Goal: Find specific page/section: Find specific page/section

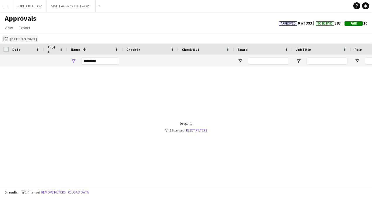
type input "*********"
click at [38, 40] on button "[DATE] to [DATE] [DATE] to [DATE]" at bounding box center [20, 38] width 36 height 7
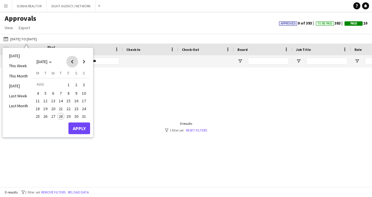
click at [70, 61] on span "Previous month" at bounding box center [72, 62] width 12 height 12
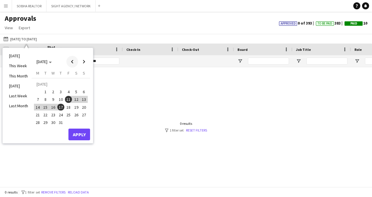
click at [74, 63] on span "Previous month" at bounding box center [72, 62] width 12 height 12
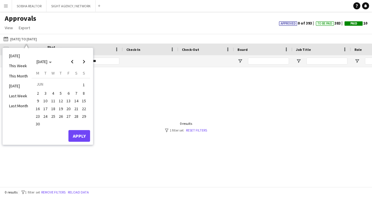
click at [83, 87] on span "1" at bounding box center [83, 85] width 7 height 8
click at [37, 126] on span "30" at bounding box center [37, 124] width 7 height 7
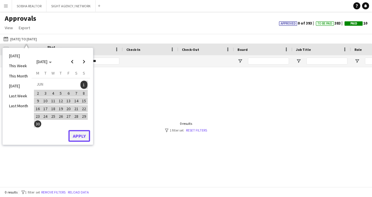
click at [81, 139] on button "Apply" at bounding box center [79, 136] width 22 height 12
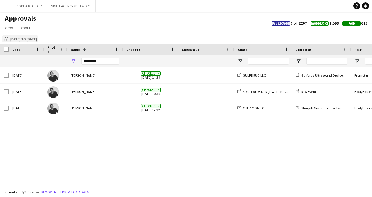
click at [28, 38] on button "[DATE] to [DATE] [DATE] to [DATE]" at bounding box center [20, 38] width 36 height 7
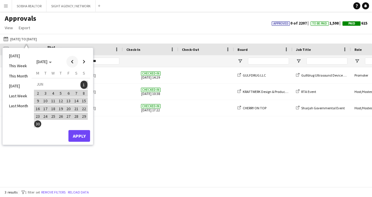
click at [76, 62] on span "Previous month" at bounding box center [72, 62] width 12 height 12
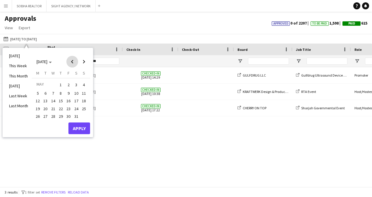
click at [76, 62] on span "Previous month" at bounding box center [72, 62] width 12 height 12
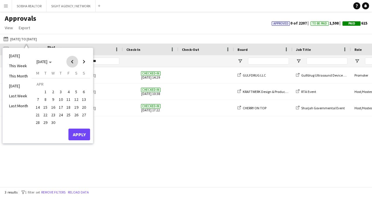
click at [76, 62] on span "Previous month" at bounding box center [72, 62] width 12 height 12
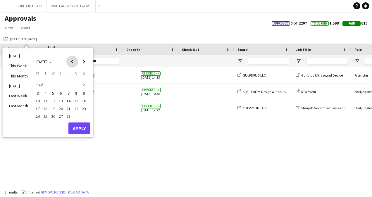
click at [76, 62] on span "Previous month" at bounding box center [72, 62] width 12 height 12
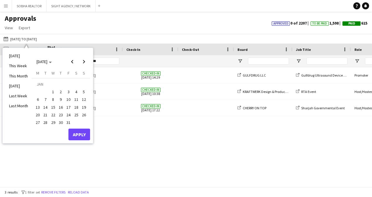
click at [52, 91] on span "1" at bounding box center [53, 91] width 7 height 7
click at [65, 123] on button "31" at bounding box center [69, 123] width 8 height 8
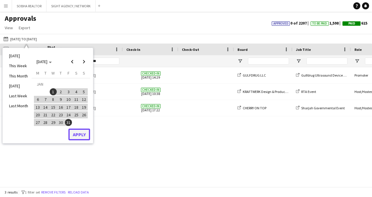
click at [78, 133] on button "Apply" at bounding box center [79, 135] width 22 height 12
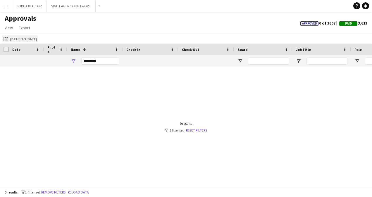
click at [33, 40] on button "[DATE] to [DATE] [DATE] to [DATE]" at bounding box center [20, 38] width 36 height 7
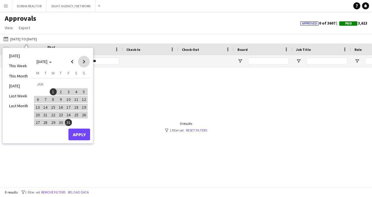
click at [85, 63] on span "Next month" at bounding box center [84, 62] width 12 height 12
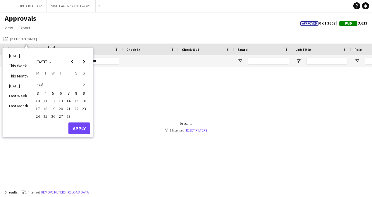
drag, startPoint x: 75, startPoint y: 85, endPoint x: 76, endPoint y: 114, distance: 29.6
click at [75, 85] on span "1" at bounding box center [76, 85] width 7 height 8
click at [70, 117] on span "28" at bounding box center [68, 116] width 7 height 7
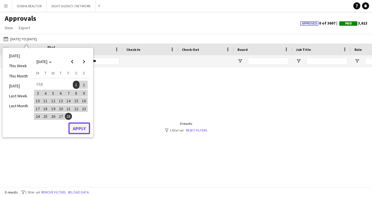
click at [77, 126] on button "Apply" at bounding box center [79, 129] width 22 height 12
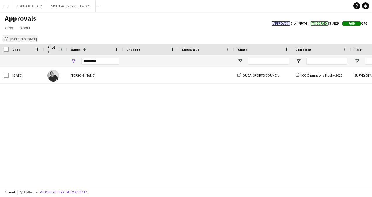
click at [30, 40] on button "[DATE] to [DATE] [DATE] to [DATE]" at bounding box center [20, 38] width 36 height 7
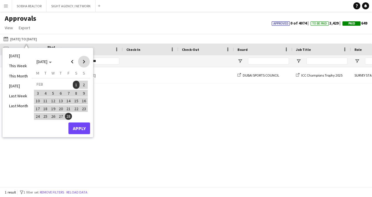
click at [86, 63] on span "Next month" at bounding box center [84, 62] width 12 height 12
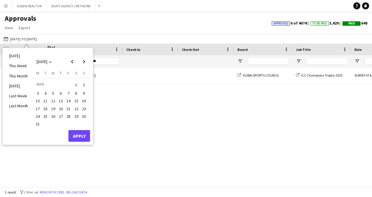
click at [75, 85] on span "1" at bounding box center [76, 85] width 7 height 8
click at [40, 124] on span "31" at bounding box center [37, 124] width 7 height 7
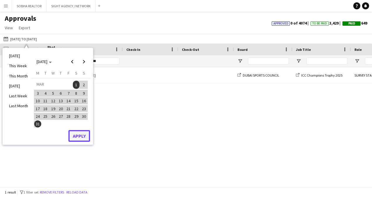
click at [81, 139] on button "Apply" at bounding box center [79, 136] width 22 height 12
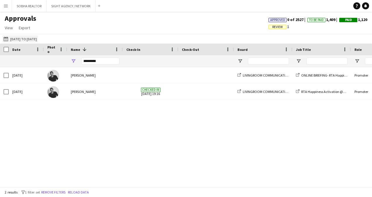
click at [27, 39] on button "[DATE] to [DATE] [DATE] to [DATE]" at bounding box center [20, 38] width 36 height 7
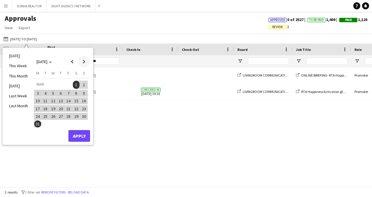
click at [84, 62] on span "Next month" at bounding box center [84, 62] width 12 height 12
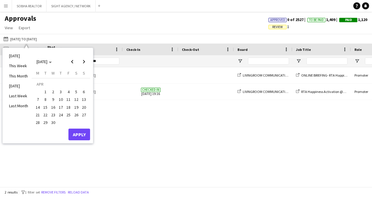
click at [46, 94] on span "1" at bounding box center [45, 91] width 7 height 7
click at [52, 124] on span "30" at bounding box center [53, 122] width 7 height 7
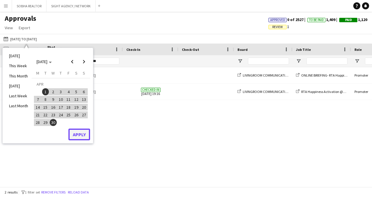
click at [70, 132] on button "Apply" at bounding box center [79, 135] width 22 height 12
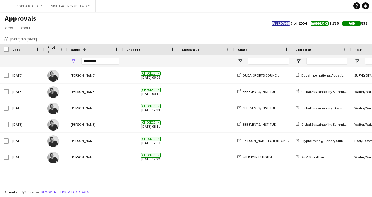
click at [28, 35] on div "[DATE] to [DATE] [DATE] to [DATE] [DATE] This Week This Month [DATE] Last Week …" at bounding box center [186, 39] width 372 height 10
click at [38, 37] on button "[DATE] to [DATE] [DATE] to [DATE]" at bounding box center [20, 38] width 36 height 7
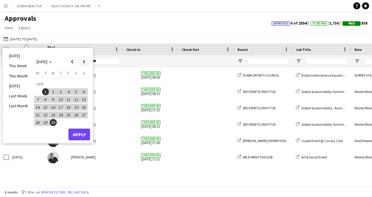
click at [89, 60] on span "Next month" at bounding box center [84, 62] width 12 height 12
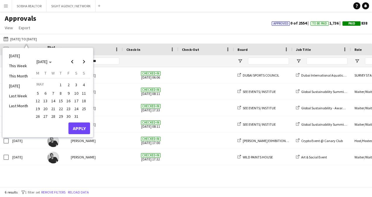
click at [62, 87] on span "1" at bounding box center [60, 85] width 7 height 8
click at [73, 113] on button "31" at bounding box center [76, 117] width 8 height 8
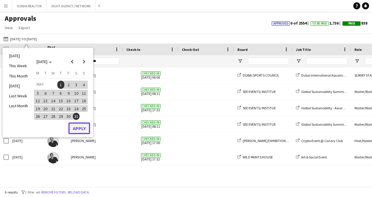
click at [80, 125] on button "Apply" at bounding box center [79, 129] width 22 height 12
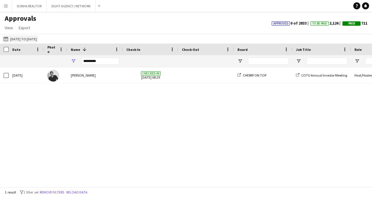
click at [38, 37] on button "[DATE] to [DATE] [DATE] to [DATE]" at bounding box center [20, 38] width 36 height 7
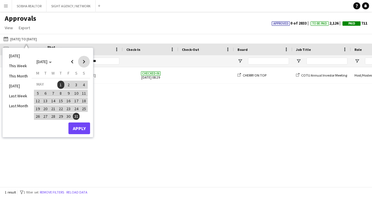
click at [83, 62] on span "Next month" at bounding box center [84, 62] width 12 height 12
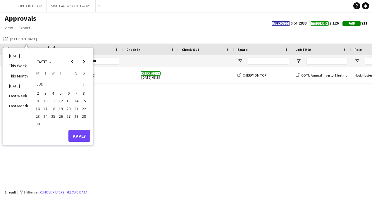
click at [84, 83] on span "1" at bounding box center [83, 85] width 7 height 8
click at [35, 125] on span "30" at bounding box center [37, 124] width 7 height 7
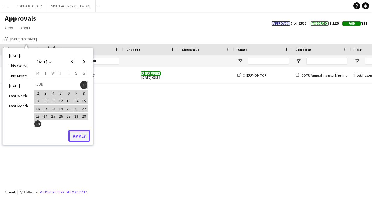
click at [83, 139] on button "Apply" at bounding box center [79, 136] width 22 height 12
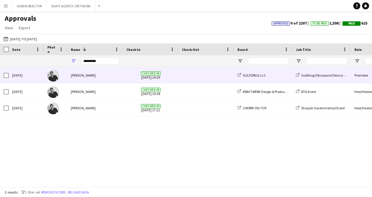
click at [185, 80] on span at bounding box center [206, 75] width 49 height 16
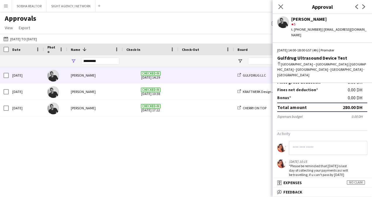
scroll to position [205, 0]
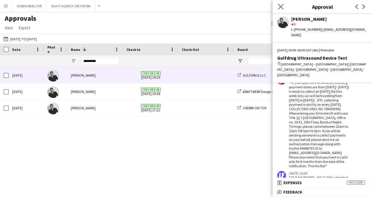
click at [278, 7] on icon "Close pop-in" at bounding box center [281, 7] width 6 height 6
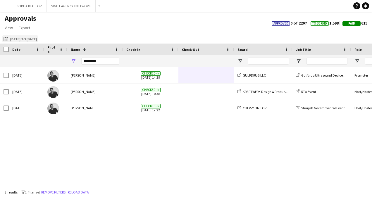
click at [32, 38] on button "[DATE] to [DATE] [DATE] to [DATE]" at bounding box center [20, 38] width 36 height 7
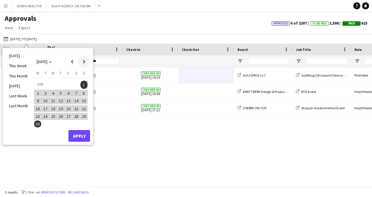
click at [87, 63] on span "Next month" at bounding box center [84, 62] width 12 height 12
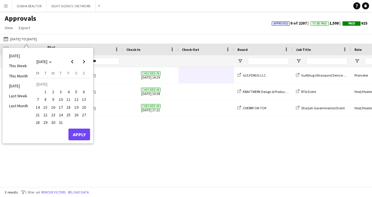
click at [46, 92] on span "1" at bounding box center [45, 91] width 7 height 7
click at [60, 107] on span "17" at bounding box center [60, 107] width 7 height 7
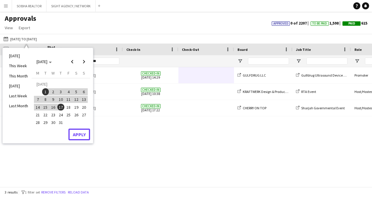
click at [82, 130] on button "Apply" at bounding box center [79, 135] width 22 height 12
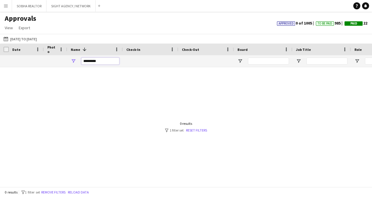
drag, startPoint x: 104, startPoint y: 61, endPoint x: 49, endPoint y: 61, distance: 55.0
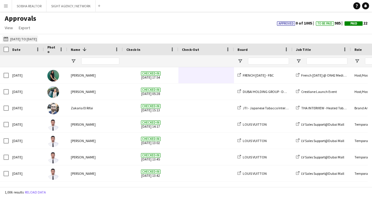
click at [38, 39] on button "[DATE] to [DATE] [DATE] to [DATE]" at bounding box center [20, 38] width 36 height 7
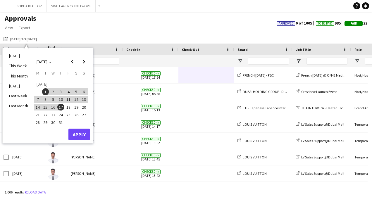
click at [66, 99] on span "11" at bounding box center [68, 99] width 7 height 7
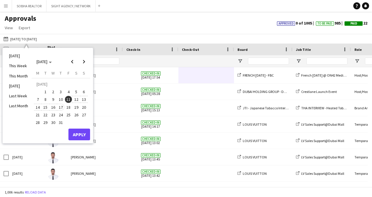
click at [57, 109] on button "17" at bounding box center [61, 107] width 8 height 8
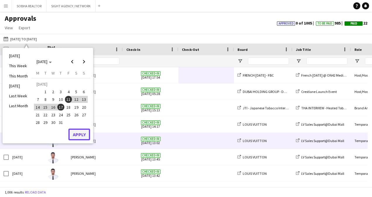
click at [84, 139] on button "Apply" at bounding box center [79, 135] width 22 height 12
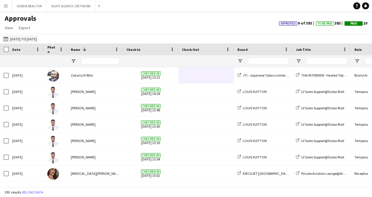
click at [32, 40] on button "[DATE] to [DATE] [DATE] to [DATE]" at bounding box center [20, 38] width 36 height 7
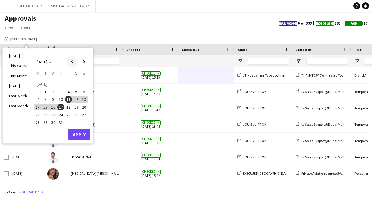
click at [70, 61] on span "Previous month" at bounding box center [72, 62] width 12 height 12
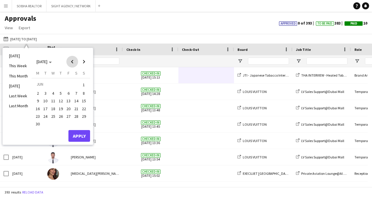
click at [71, 61] on span "Previous month" at bounding box center [72, 62] width 12 height 12
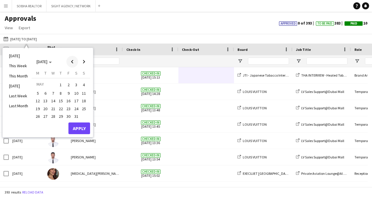
click at [73, 61] on span "Previous month" at bounding box center [72, 62] width 12 height 12
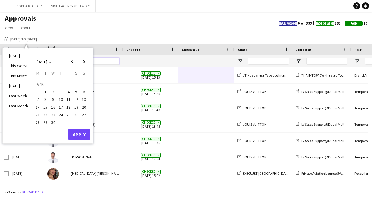
click at [109, 62] on input "Name Filter Input" at bounding box center [100, 61] width 38 height 7
drag, startPoint x: 109, startPoint y: 62, endPoint x: 56, endPoint y: 62, distance: 52.7
click at [57, 62] on main "Approvals View Customise view Customise filters Reset Filters Reset View Reset …" at bounding box center [186, 101] width 372 height 178
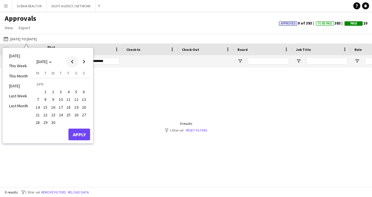
click at [73, 61] on span "Previous month" at bounding box center [72, 62] width 12 height 12
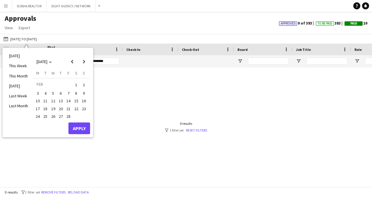
click at [78, 83] on span "1" at bounding box center [76, 85] width 7 height 8
click at [71, 120] on div "[DATE] M [DATE] T [DATE] W [DATE] T [DATE] F [DATE] S [DATE] S [DATE] 2 3 4 5 6…" at bounding box center [61, 97] width 59 height 52
click at [71, 118] on span "28" at bounding box center [68, 116] width 7 height 7
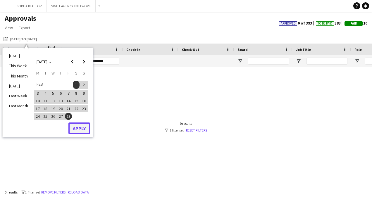
click at [82, 130] on button "Apply" at bounding box center [79, 129] width 22 height 12
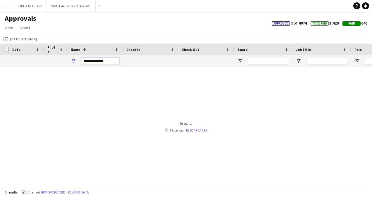
click at [86, 60] on input "**********" at bounding box center [100, 61] width 38 height 7
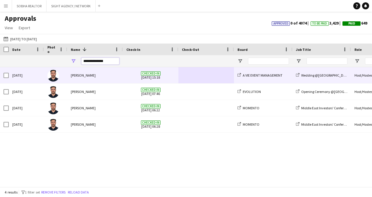
type input "**********"
click at [204, 73] on span at bounding box center [206, 75] width 49 height 16
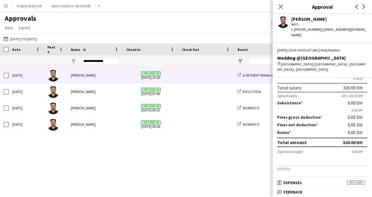
scroll to position [0, 0]
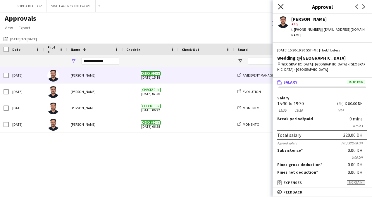
click at [281, 6] on icon at bounding box center [281, 7] width 6 height 6
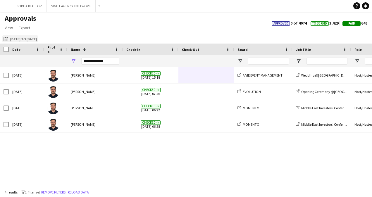
click at [30, 37] on button "[DATE] to [DATE] [DATE] to [DATE]" at bounding box center [20, 38] width 36 height 7
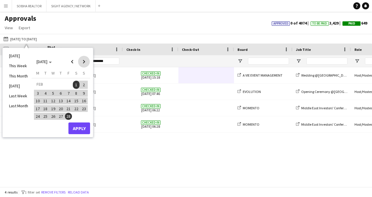
click at [84, 61] on span "Next month" at bounding box center [84, 62] width 12 height 12
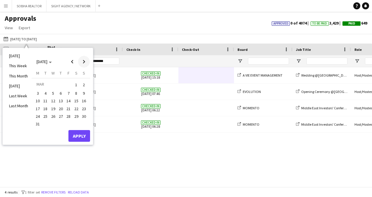
click at [85, 62] on span "Next month" at bounding box center [84, 62] width 12 height 12
click at [87, 62] on span "Next month" at bounding box center [84, 62] width 12 height 12
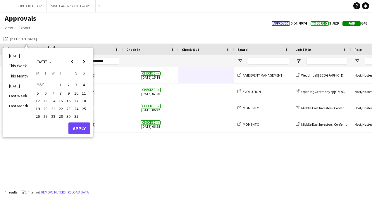
click at [63, 84] on span "1" at bounding box center [60, 85] width 7 height 8
click at [75, 116] on span "31" at bounding box center [76, 116] width 7 height 7
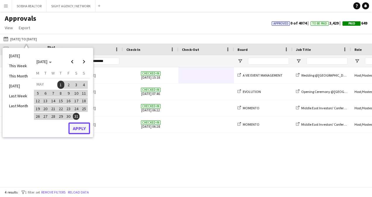
click at [79, 127] on button "Apply" at bounding box center [79, 129] width 22 height 12
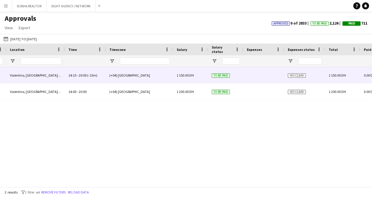
click at [167, 79] on div "(+04) [GEOGRAPHIC_DATA]" at bounding box center [139, 75] width 67 height 16
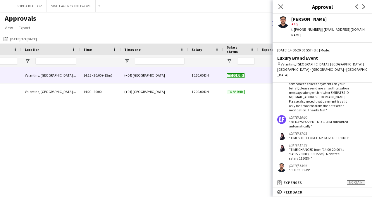
scroll to position [0, 281]
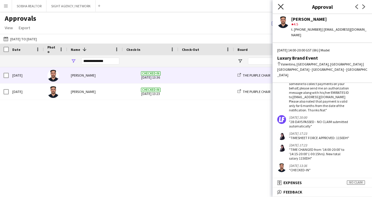
click at [279, 7] on icon "Close pop-in" at bounding box center [281, 7] width 6 height 6
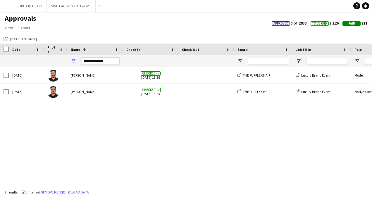
drag, startPoint x: 109, startPoint y: 60, endPoint x: 73, endPoint y: 61, distance: 36.3
click at [73, 61] on div "**********" at bounding box center [95, 61] width 56 height 12
click at [28, 36] on button "[DATE] to [DATE] [DATE] to [DATE]" at bounding box center [20, 38] width 36 height 7
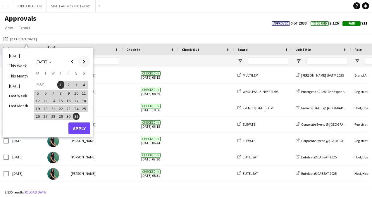
click at [83, 61] on span "Next month" at bounding box center [84, 62] width 12 height 12
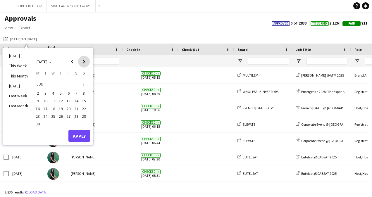
click at [86, 64] on span "Next month" at bounding box center [84, 62] width 12 height 12
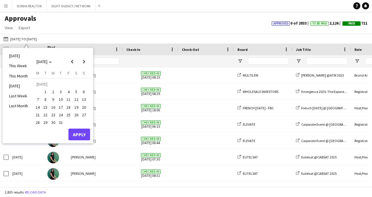
click at [68, 98] on span "11" at bounding box center [68, 99] width 7 height 7
click at [60, 109] on span "17" at bounding box center [60, 107] width 7 height 7
click at [80, 134] on button "Apply" at bounding box center [79, 135] width 22 height 12
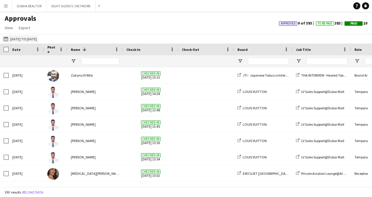
click at [32, 39] on button "[DATE] to [DATE] [DATE] to [DATE]" at bounding box center [20, 38] width 36 height 7
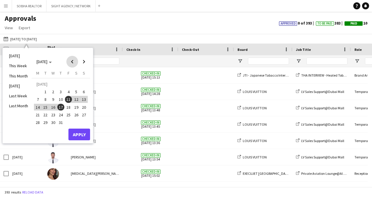
click at [71, 62] on span "Previous month" at bounding box center [72, 62] width 12 height 12
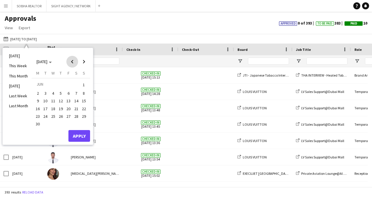
click at [71, 62] on span "Previous month" at bounding box center [72, 62] width 12 height 12
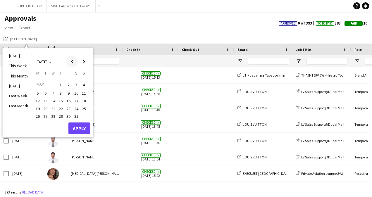
click at [71, 62] on span "Previous month" at bounding box center [72, 62] width 12 height 12
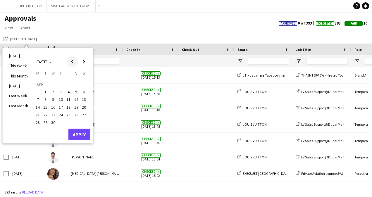
click at [71, 62] on span "Previous month" at bounding box center [72, 62] width 12 height 12
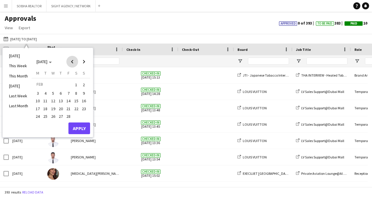
click at [71, 62] on span "Previous month" at bounding box center [72, 62] width 12 height 12
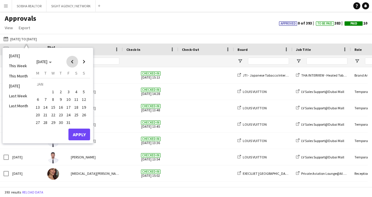
click at [71, 62] on span "Previous month" at bounding box center [72, 62] width 12 height 12
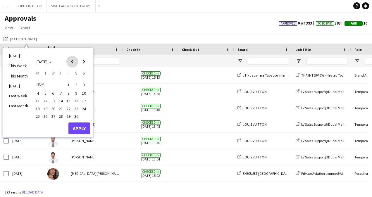
click at [71, 62] on span "Previous month" at bounding box center [72, 62] width 12 height 12
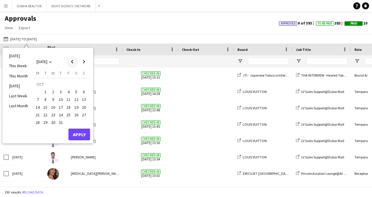
click at [71, 62] on span "Previous month" at bounding box center [72, 62] width 12 height 12
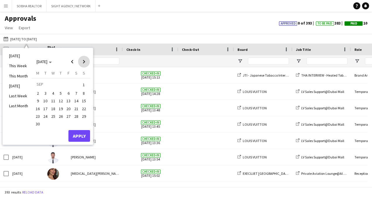
click at [84, 63] on span "Next month" at bounding box center [84, 62] width 12 height 12
click at [44, 94] on span "1" at bounding box center [45, 91] width 7 height 7
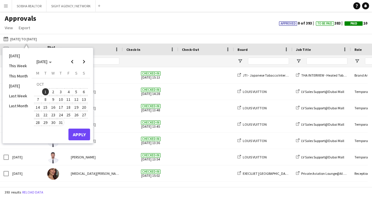
click at [61, 124] on span "31" at bounding box center [60, 122] width 7 height 7
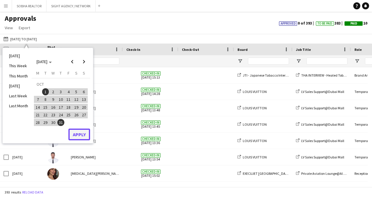
click at [72, 135] on button "Apply" at bounding box center [79, 135] width 22 height 12
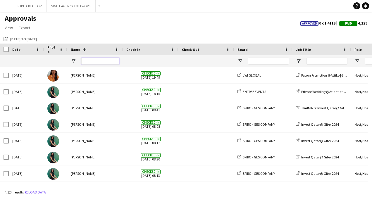
click at [90, 60] on input "Name Filter Input" at bounding box center [100, 61] width 38 height 7
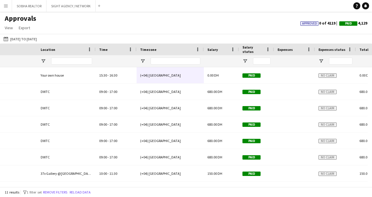
scroll to position [0, 593]
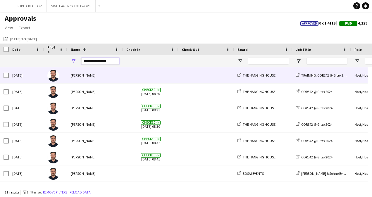
type input "**********"
click at [175, 77] on div at bounding box center [151, 75] width 56 height 16
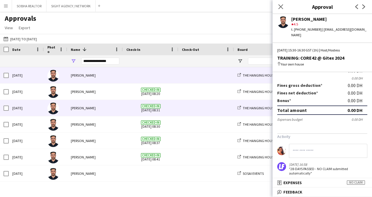
click at [203, 100] on span at bounding box center [206, 108] width 49 height 16
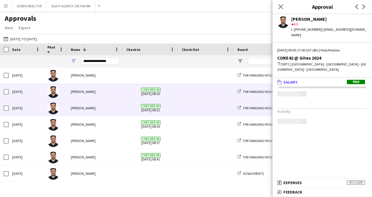
click at [205, 95] on span at bounding box center [206, 92] width 49 height 16
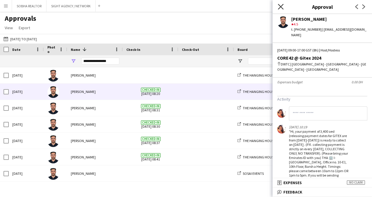
click at [280, 6] on icon "Close pop-in" at bounding box center [281, 7] width 6 height 6
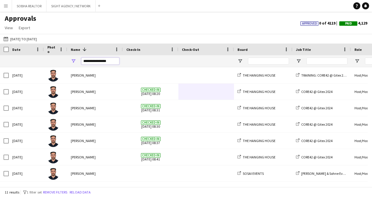
drag, startPoint x: 113, startPoint y: 63, endPoint x: 71, endPoint y: 63, distance: 41.8
click at [71, 63] on div "**********" at bounding box center [95, 61] width 56 height 12
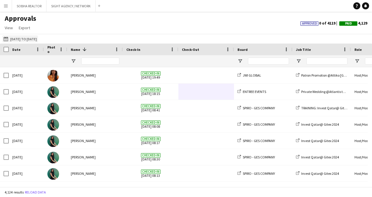
click at [18, 37] on button "[DATE] to [DATE] [DATE] to [DATE]" at bounding box center [20, 38] width 36 height 7
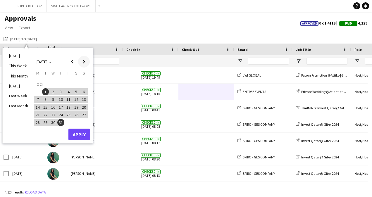
click at [86, 62] on span "Next month" at bounding box center [84, 62] width 12 height 12
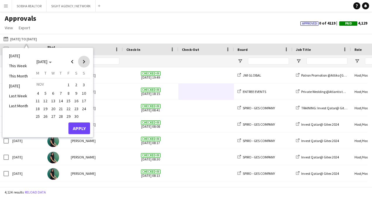
click at [86, 62] on span "Next month" at bounding box center [84, 62] width 12 height 12
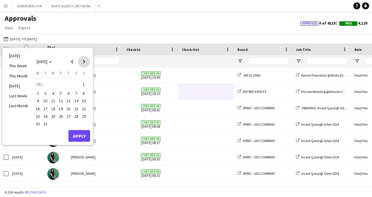
click at [86, 62] on span "Next month" at bounding box center [84, 62] width 12 height 12
click at [85, 64] on span "Next month" at bounding box center [84, 62] width 12 height 12
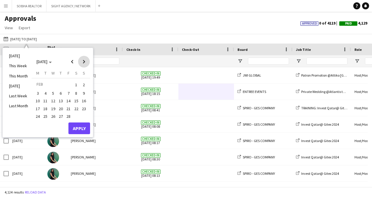
click at [85, 64] on span "Next month" at bounding box center [84, 62] width 12 height 12
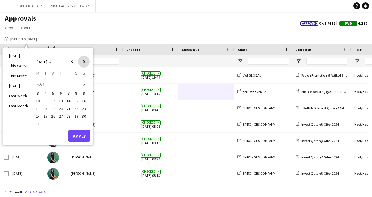
click at [85, 64] on span "Next month" at bounding box center [84, 62] width 12 height 12
click at [81, 63] on span "Next month" at bounding box center [84, 62] width 12 height 12
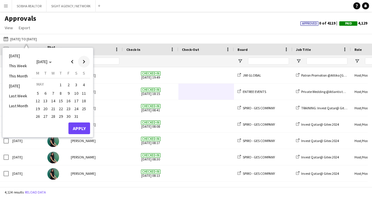
click at [85, 63] on span "Next month" at bounding box center [84, 62] width 12 height 12
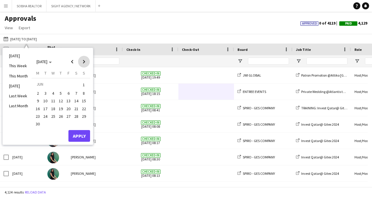
click at [85, 63] on span "Next month" at bounding box center [84, 62] width 12 height 12
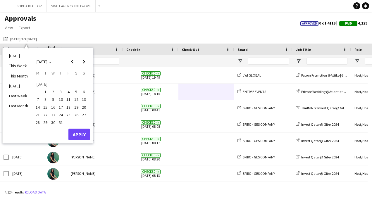
click at [69, 100] on span "11" at bounding box center [68, 99] width 7 height 7
click at [60, 109] on span "17" at bounding box center [60, 107] width 7 height 7
click at [79, 140] on div "[DATE] This Week This Month [DATE] Last Week Last Month [DATE] [DATE] [DATE] M …" at bounding box center [48, 95] width 90 height 95
click at [80, 138] on button "Apply" at bounding box center [79, 135] width 22 height 12
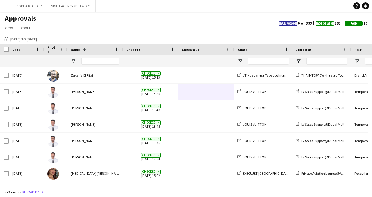
click at [6, 8] on app-icon "Menu" at bounding box center [6, 6] width 5 height 5
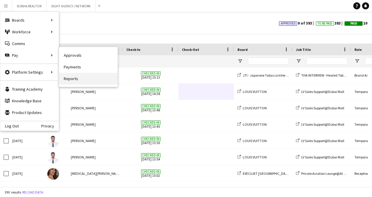
click at [86, 80] on link "Reports" at bounding box center [88, 79] width 59 height 12
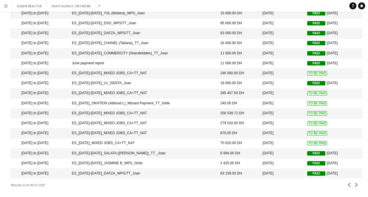
scroll to position [70, 0]
click at [355, 186] on app-icon "Next" at bounding box center [356, 185] width 4 height 4
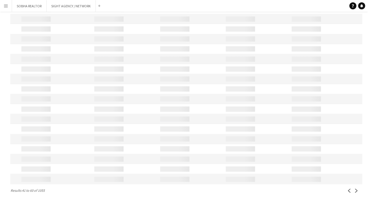
scroll to position [286, 0]
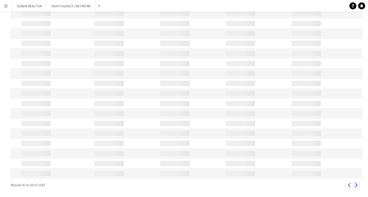
click at [355, 187] on app-icon "Next" at bounding box center [356, 185] width 4 height 4
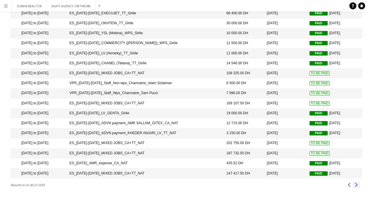
click at [356, 186] on app-icon "Next" at bounding box center [356, 185] width 4 height 4
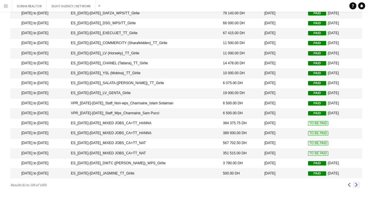
click at [356, 186] on app-icon "Next" at bounding box center [356, 185] width 4 height 4
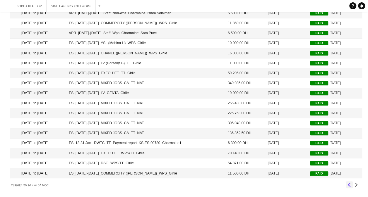
click at [349, 187] on button "Previous" at bounding box center [349, 184] width 7 height 7
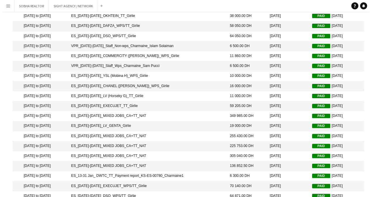
scroll to position [0, 0]
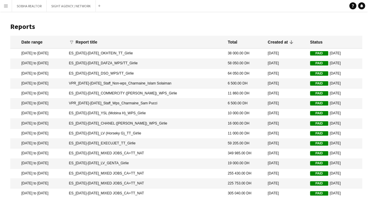
click at [8, 2] on button "Menu" at bounding box center [6, 6] width 12 height 12
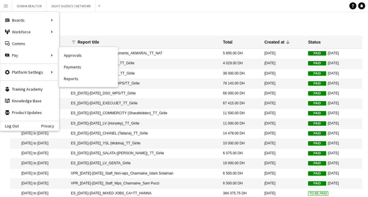
click at [88, 57] on link "Approvals" at bounding box center [88, 55] width 59 height 12
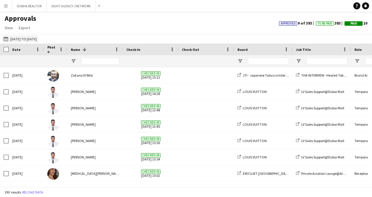
click at [22, 40] on button "[DATE] to [DATE] [DATE] to [DATE]" at bounding box center [20, 38] width 36 height 7
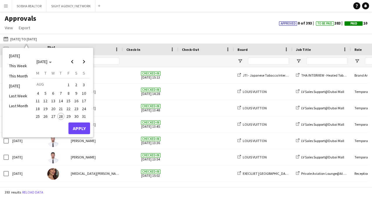
click at [81, 28] on div "Approvals View Customise view Customise filters Reset Filters Reset View Reset …" at bounding box center [186, 24] width 372 height 20
